Goal: Task Accomplishment & Management: Manage account settings

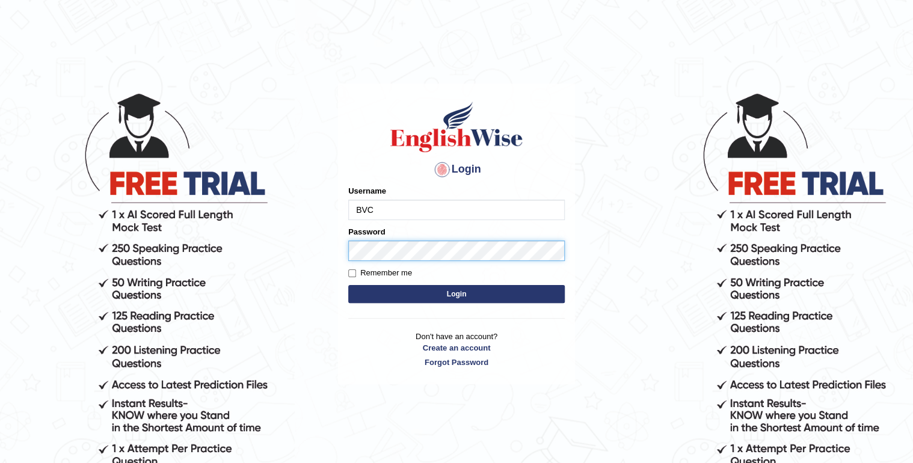
type input "BVC"
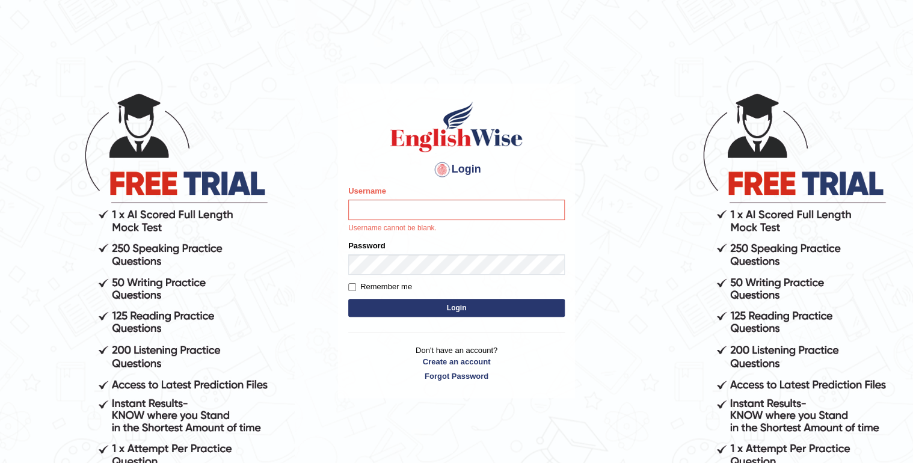
drag, startPoint x: 0, startPoint y: 164, endPoint x: -2, endPoint y: 179, distance: 15.8
click at [0, 179] on html "Login Please fix the following errors: Username Username cannot be blank. Passw…" at bounding box center [456, 231] width 913 height 463
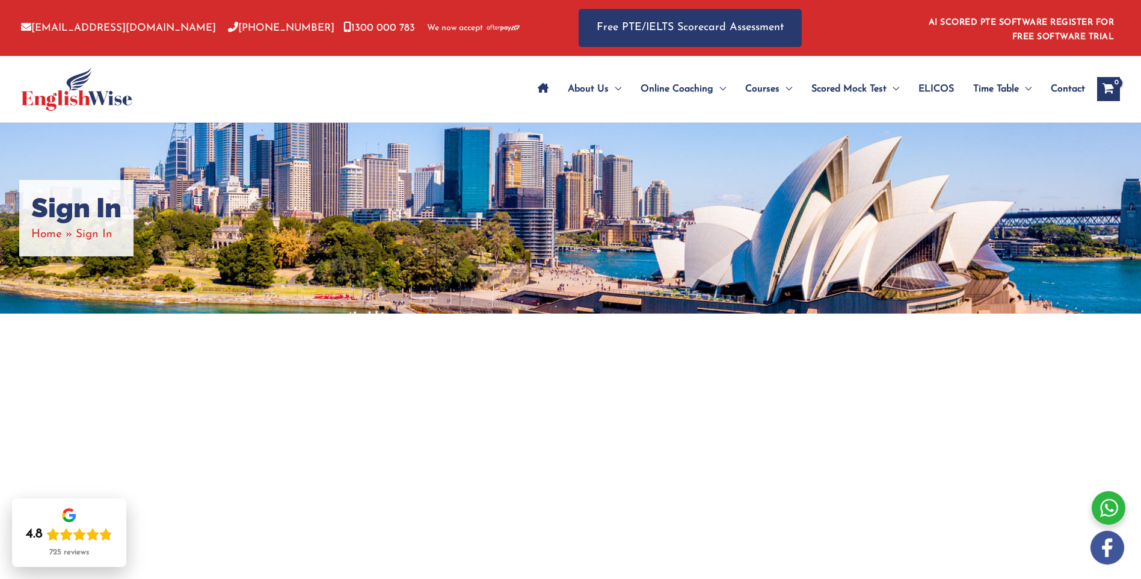
click at [0, 408] on html "Skip to content [EMAIL_ADDRESS][DOMAIN_NAME] [PHONE_NUMBER] [PHONE_NUMBER] We n…" at bounding box center [570, 529] width 1141 height 1058
drag, startPoint x: 38, startPoint y: 372, endPoint x: 7, endPoint y: 386, distance: 33.6
click at [7, 386] on div at bounding box center [570, 471] width 1141 height 317
click at [8, 301] on div "Sign In Home Sign In" at bounding box center [570, 218] width 1141 height 191
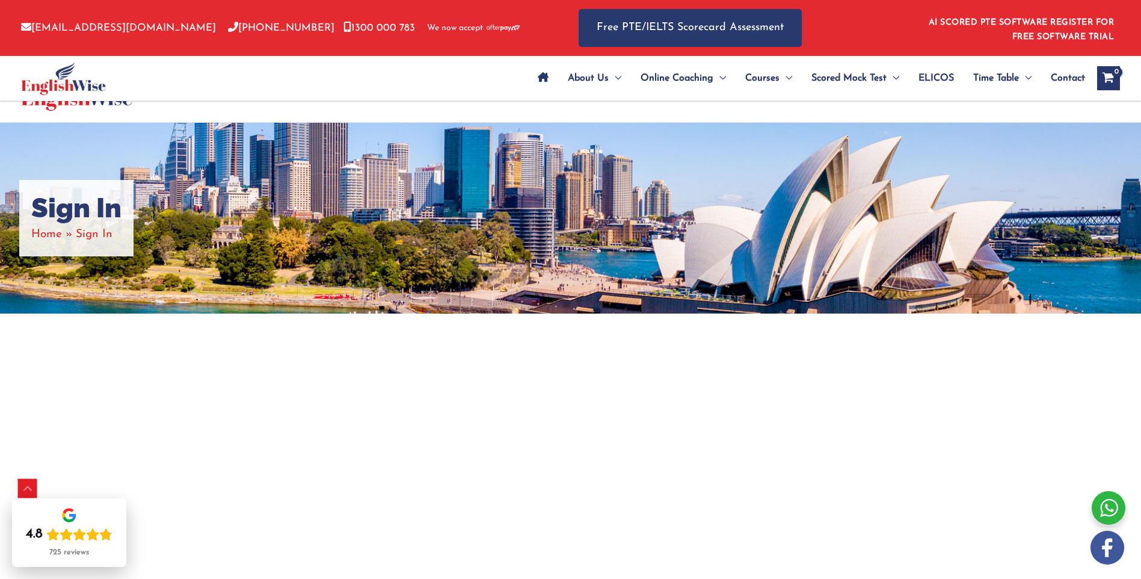
scroll to position [479, 0]
